Goal: Task Accomplishment & Management: Complete application form

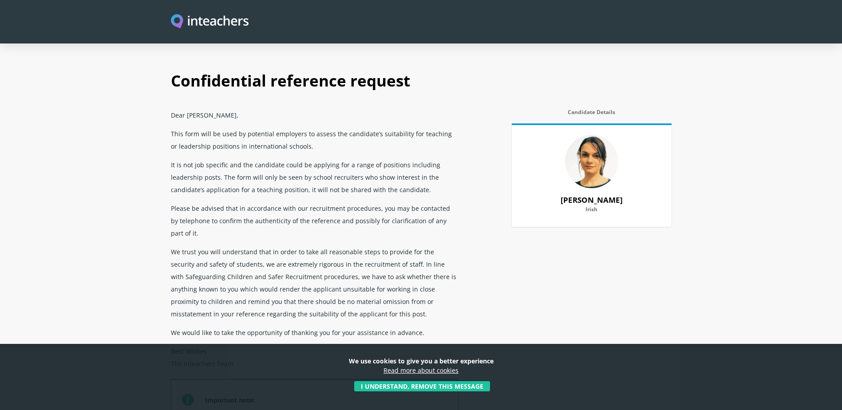
select select "2022"
select select "2025"
select select "Yes"
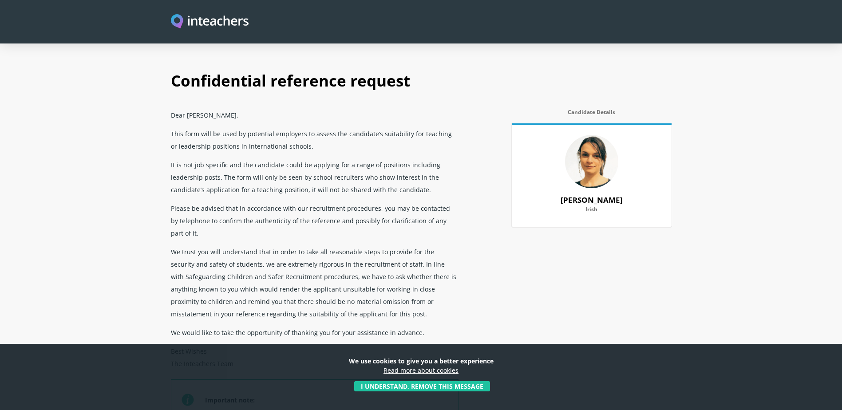
select select "No"
select select "Yes"
select select "No"
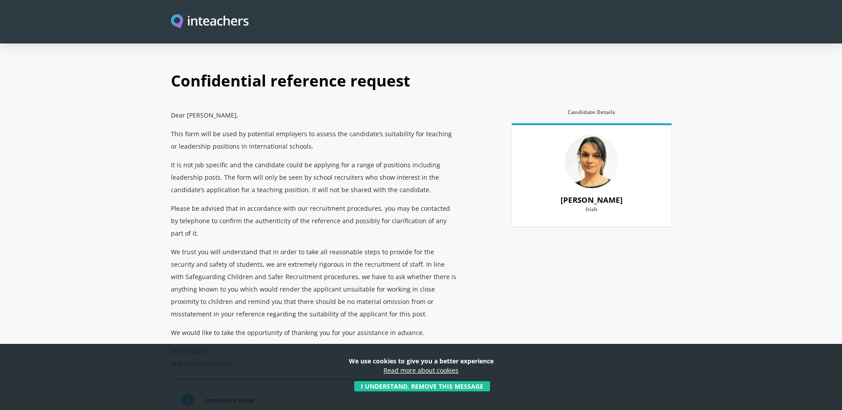
select select "No"
select select "Yes"
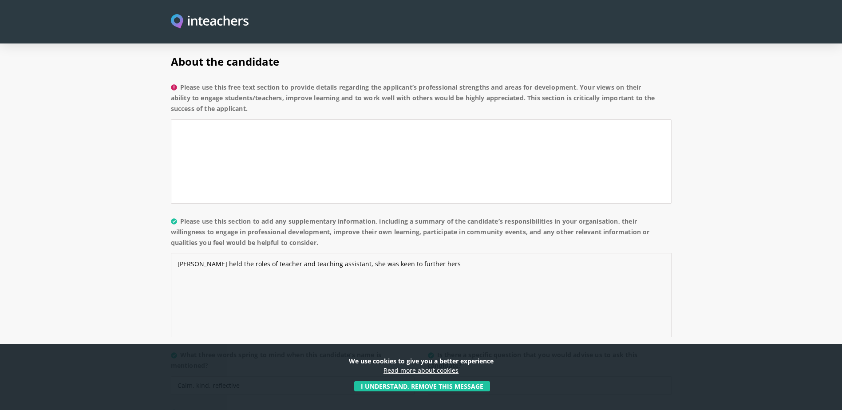
drag, startPoint x: 444, startPoint y: 250, endPoint x: 177, endPoint y: 238, distance: 266.7
click at [177, 253] on textarea "[PERSON_NAME] held the roles of teacher and teaching assistant, she was keen to…" at bounding box center [421, 295] width 501 height 84
click at [214, 119] on textarea "Please use this free text section to provide details regarding the applicant’s …" at bounding box center [421, 161] width 501 height 84
paste textarea "[PERSON_NAME] held the roles of teacher and teaching assistant, she was keen to…"
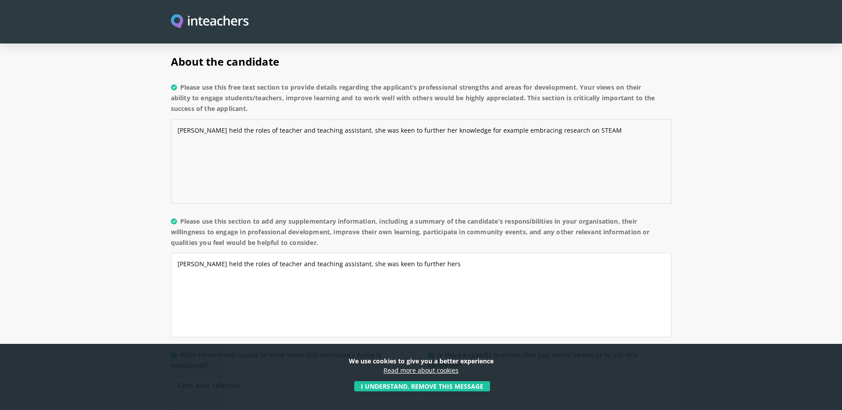
click at [559, 119] on textarea "[PERSON_NAME] held the roles of teacher and teaching assistant, she was keen to…" at bounding box center [421, 161] width 501 height 84
click at [630, 119] on textarea "[PERSON_NAME] held the roles of teacher and teaching assistant, she was keen to…" at bounding box center [421, 161] width 501 height 84
click at [455, 127] on textarea "[PERSON_NAME] held the roles of teacher and teaching assistant, she was keen to…" at bounding box center [421, 161] width 501 height 84
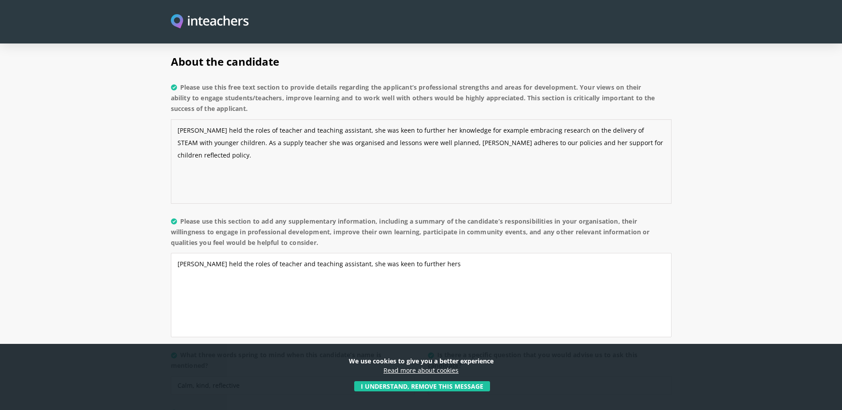
click at [453, 119] on textarea "[PERSON_NAME] held the roles of teacher and teaching assistant, she was keen to…" at bounding box center [421, 161] width 501 height 84
click at [643, 119] on textarea "[PERSON_NAME] held the roles of teacher and teaching assistant, she was keen to…" at bounding box center [421, 161] width 501 height 84
drag, startPoint x: 344, startPoint y: 131, endPoint x: 306, endPoint y: 139, distance: 38.5
click at [306, 139] on textarea "[PERSON_NAME] held the roles of teacher and teaching assistant, she was keen to…" at bounding box center [421, 161] width 501 height 84
click at [325, 131] on textarea "[PERSON_NAME] held the roles of teacher and teaching assistant, she was keen to…" at bounding box center [421, 161] width 501 height 84
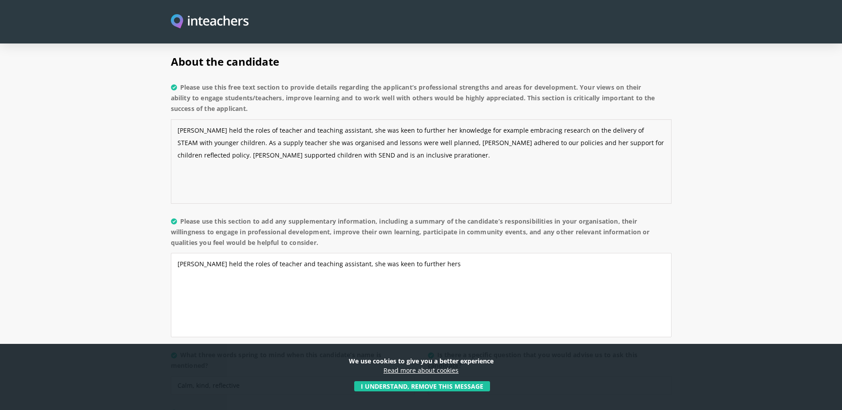
click at [419, 145] on textarea "[PERSON_NAME] held the roles of teacher and teaching assistant, she was keen to…" at bounding box center [421, 161] width 501 height 84
drag, startPoint x: 339, startPoint y: 133, endPoint x: 333, endPoint y: 136, distance: 7.2
click at [333, 136] on textarea "[PERSON_NAME] held the roles of teacher and teaching assistant, she was keen to…" at bounding box center [421, 161] width 501 height 84
click at [360, 139] on textarea "[PERSON_NAME] held the roles of teacher and teaching assistant, she was keen to…" at bounding box center [421, 161] width 501 height 84
click at [369, 131] on textarea "[PERSON_NAME] held the roles of teacher and teaching assistant, she was keen to…" at bounding box center [421, 161] width 501 height 84
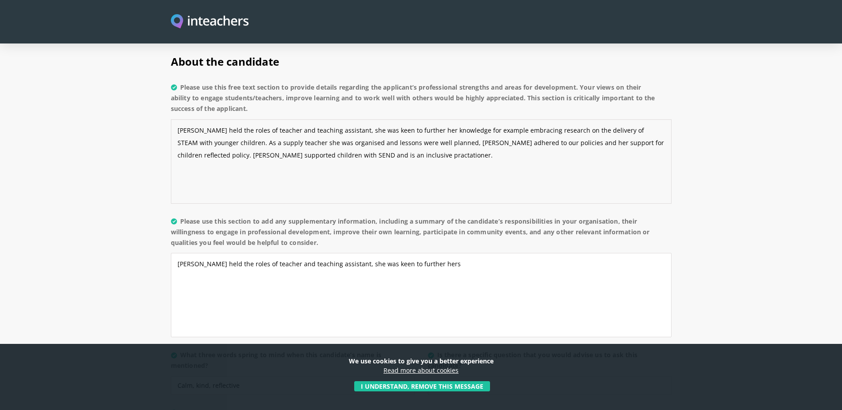
click at [346, 131] on textarea "[PERSON_NAME] held the roles of teacher and teaching assistant, she was keen to…" at bounding box center [421, 161] width 501 height 84
click at [375, 133] on textarea "[PERSON_NAME] held the roles of teacher and teaching assistant, she was keen to…" at bounding box center [421, 161] width 501 height 84
click at [554, 129] on textarea "[PERSON_NAME] held the roles of teacher and teaching assistant, she was keen to…" at bounding box center [421, 161] width 501 height 84
click at [555, 131] on textarea "[PERSON_NAME] held the roles of teacher and teaching assistant, she was keen to…" at bounding box center [421, 161] width 501 height 84
click at [420, 131] on textarea "[PERSON_NAME] held the roles of teacher and teaching assistant, she was keen to…" at bounding box center [421, 161] width 501 height 84
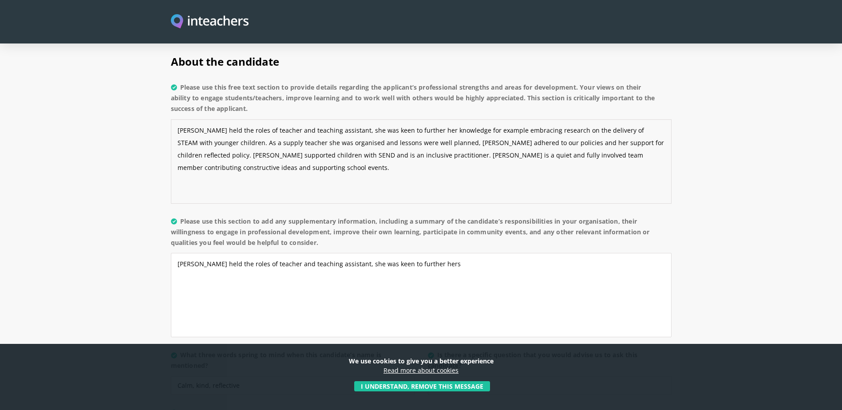
click at [419, 132] on textarea "[PERSON_NAME] held the roles of teacher and teaching assistant, she was keen to…" at bounding box center [421, 161] width 501 height 84
click at [212, 135] on textarea "[PERSON_NAME] held the roles of teacher and teaching assistant, she was keen to…" at bounding box center [421, 161] width 501 height 84
click at [213, 142] on textarea "[PERSON_NAME] held the roles of teacher and teaching assistant, she was keen to…" at bounding box center [421, 161] width 501 height 84
click at [272, 145] on textarea "[PERSON_NAME] held the roles of teacher and teaching assistant, she was keen to…" at bounding box center [421, 161] width 501 height 84
click at [273, 144] on textarea "[PERSON_NAME] held the roles of teacher and teaching assistant, she was keen to…" at bounding box center [421, 161] width 501 height 84
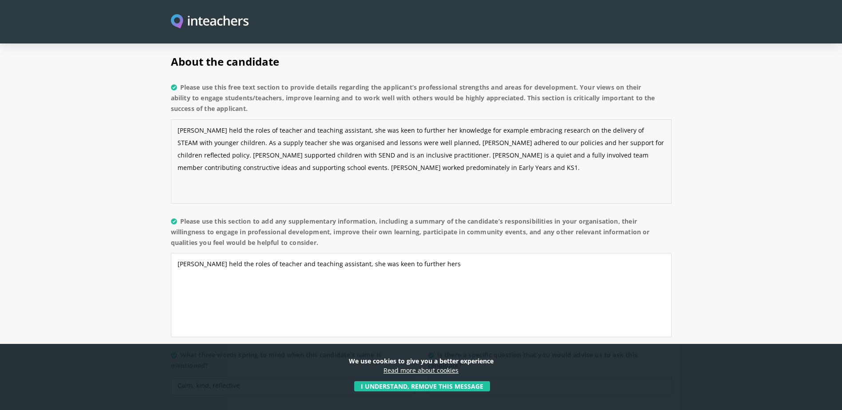
type textarea "[PERSON_NAME] held the roles of teacher and teaching assistant, she was keen to…"
drag, startPoint x: 427, startPoint y: 242, endPoint x: 174, endPoint y: 240, distance: 253.1
click at [174, 253] on textarea "[PERSON_NAME] held the roles of teacher and teaching assistant, she was keen to…" at bounding box center [421, 295] width 501 height 84
click at [258, 253] on textarea "[PERSON_NAME] held the role of suplly teacher for short term absence and teachi…" at bounding box center [421, 295] width 501 height 84
click at [436, 253] on textarea "[PERSON_NAME] held the role of supply teacher for short term absence and teachi…" at bounding box center [421, 295] width 501 height 84
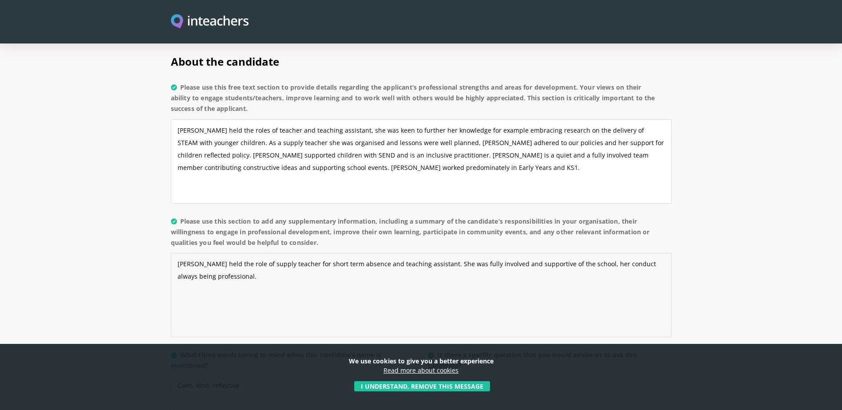
click at [424, 253] on textarea "[PERSON_NAME] held the role of supply teacher for short term absence and teachi…" at bounding box center [421, 295] width 501 height 84
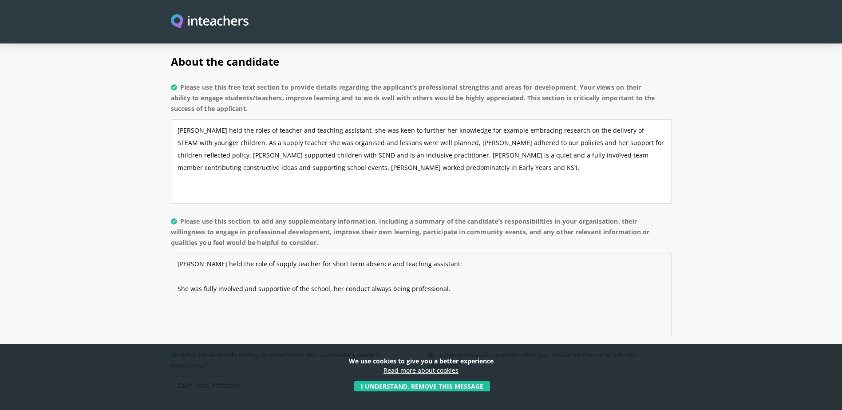
click at [189, 253] on textarea "[PERSON_NAME] held the role of supply teacher for short term absence and teachi…" at bounding box center [421, 295] width 501 height 84
paste textarea "• Lo ipsumd sita con adipiscinge se Doeiu Tempo incididun utlaboreet • Do magna…"
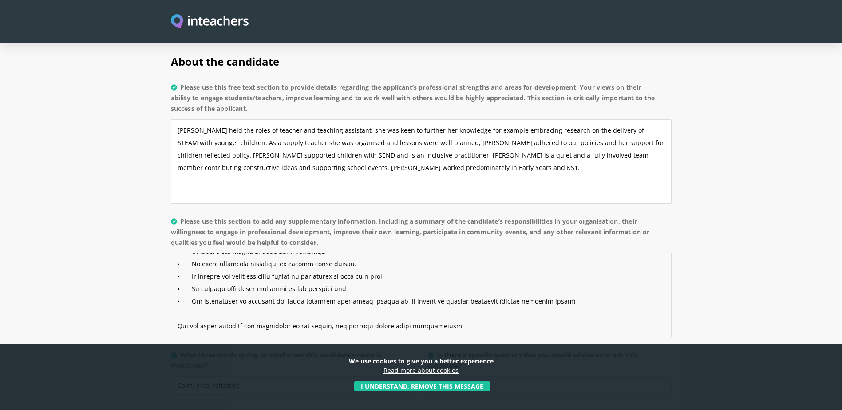
scroll to position [0, 0]
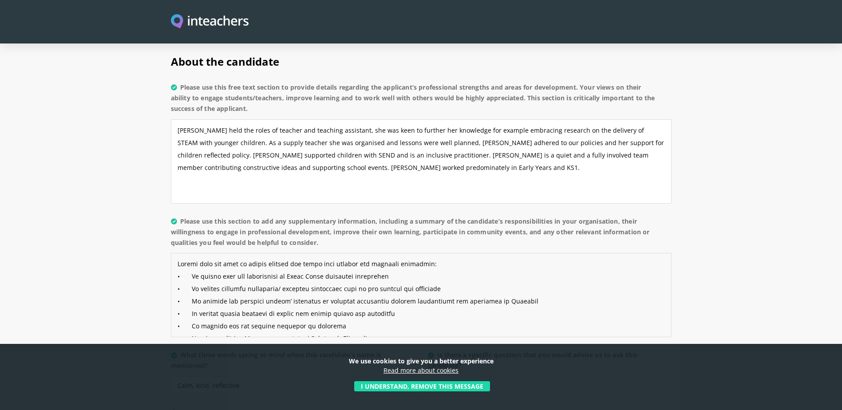
type textarea "Loremi dolo sit amet co adipis elitsed doe tempo inci utlabor etd magnaali enim…"
click at [446, 387] on button "I understand, remove this message" at bounding box center [422, 386] width 136 height 10
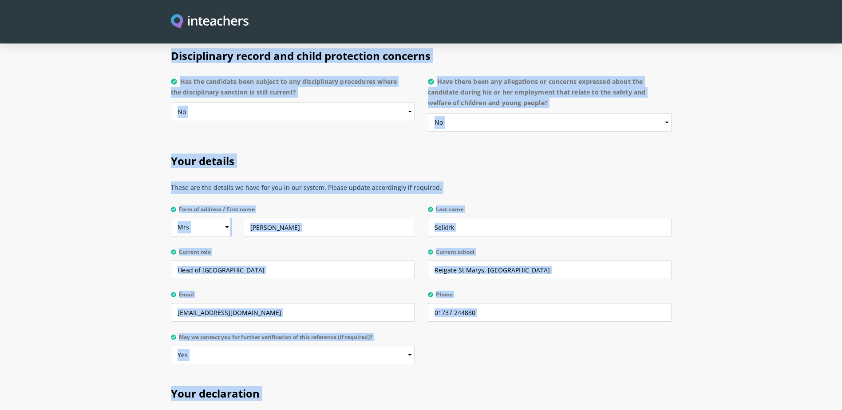
scroll to position [2162, 0]
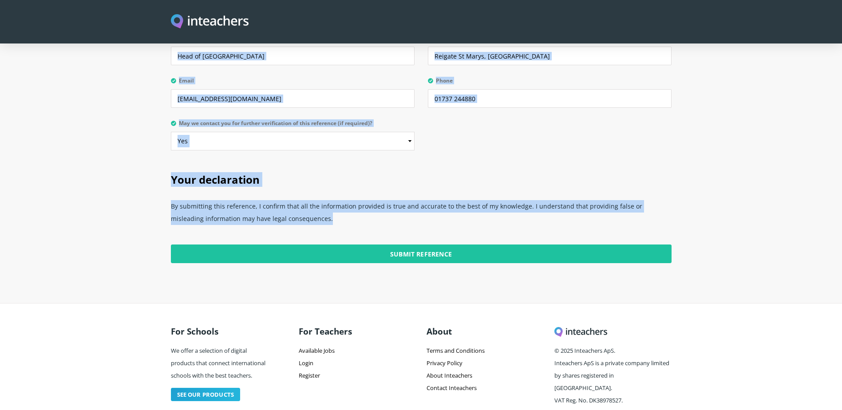
drag, startPoint x: 129, startPoint y: 109, endPoint x: 675, endPoint y: 255, distance: 565.2
copy body "Loremipsumdo sitametco adipisc Elit Sed Doe Tempori, Utla etdo magn al enim ad …"
click at [717, 159] on section "Your declaration By submitting this reference, I confirm that all the informati…" at bounding box center [421, 231] width 842 height 144
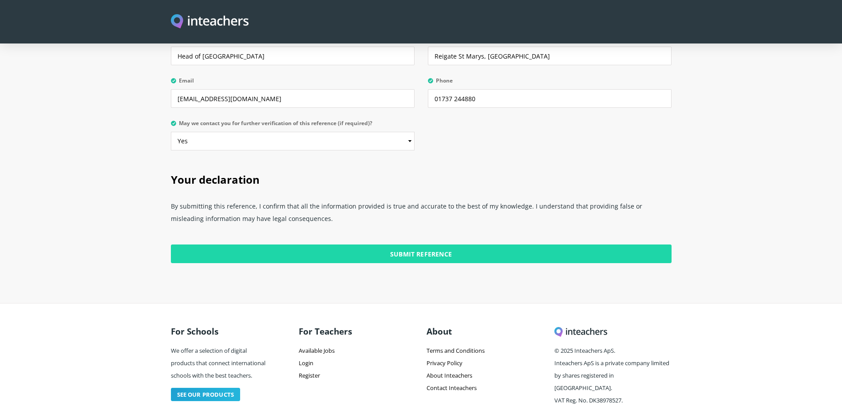
click at [415, 245] on input "Submit Reference" at bounding box center [421, 254] width 501 height 19
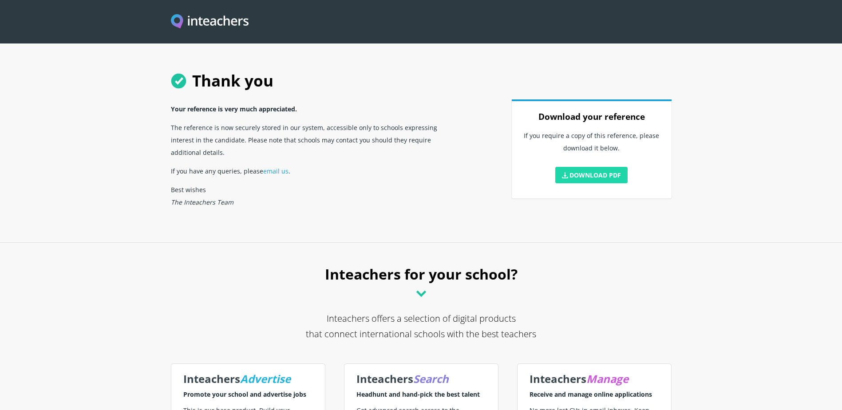
click at [575, 170] on link "Download PDF" at bounding box center [591, 175] width 73 height 16
